Goal: Navigation & Orientation: Find specific page/section

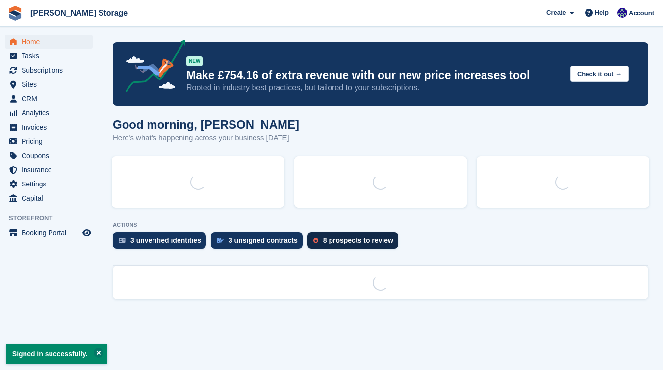
click at [332, 242] on div "8 prospects to review" at bounding box center [358, 240] width 70 height 8
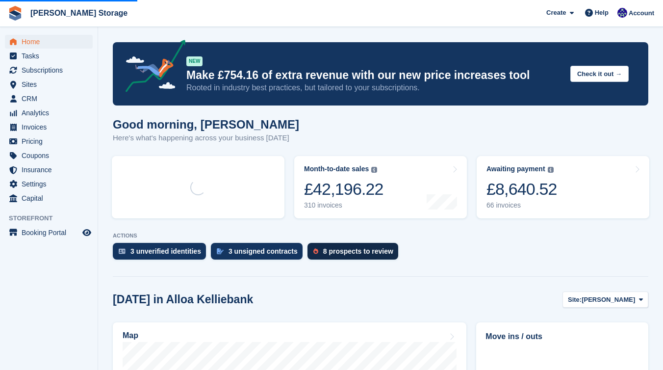
click at [352, 251] on div "8 prospects to review" at bounding box center [358, 251] width 70 height 8
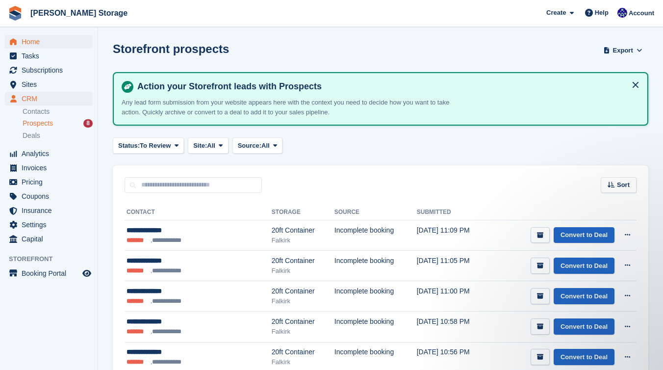
click at [68, 37] on span "Home" at bounding box center [51, 42] width 59 height 14
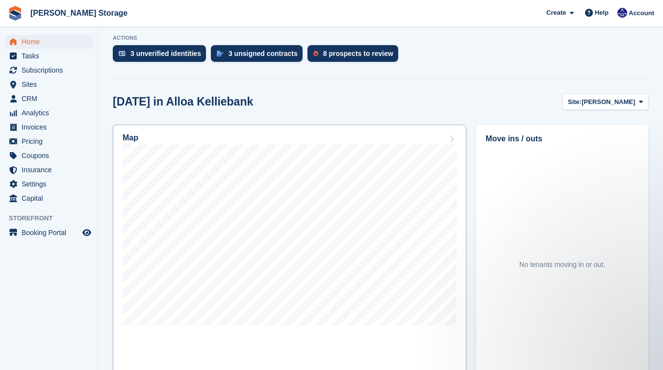
scroll to position [213, 0]
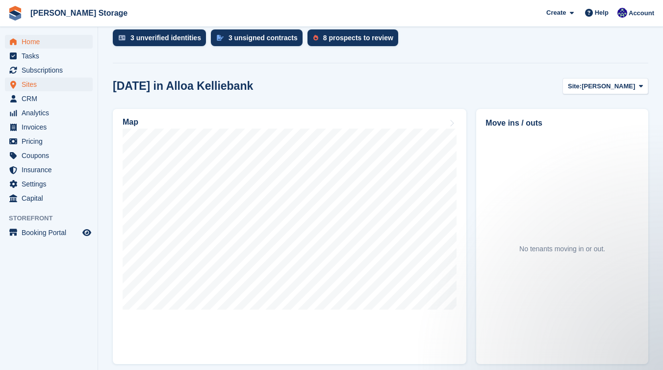
click at [39, 83] on span "Sites" at bounding box center [51, 84] width 59 height 14
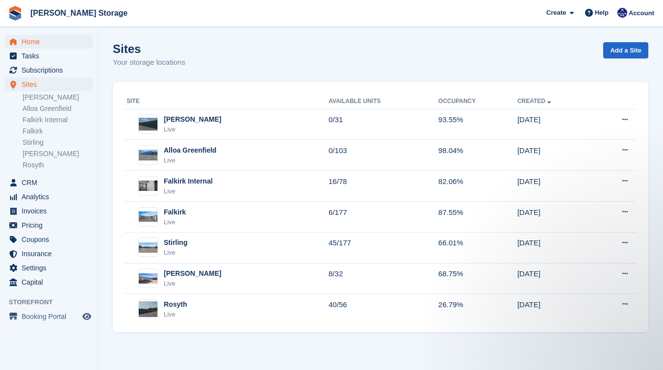
click at [44, 46] on span "Home" at bounding box center [51, 42] width 59 height 14
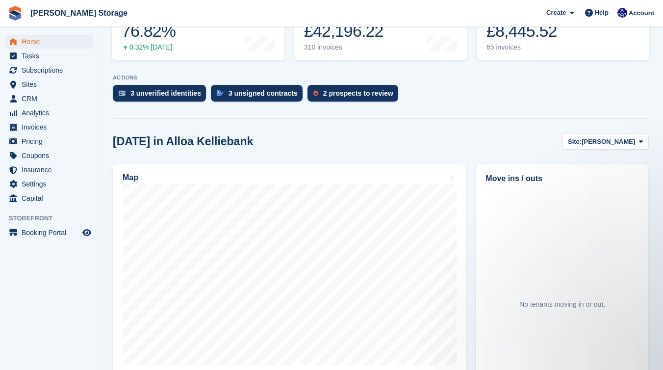
scroll to position [188, 0]
